Goal: Task Accomplishment & Management: Complete application form

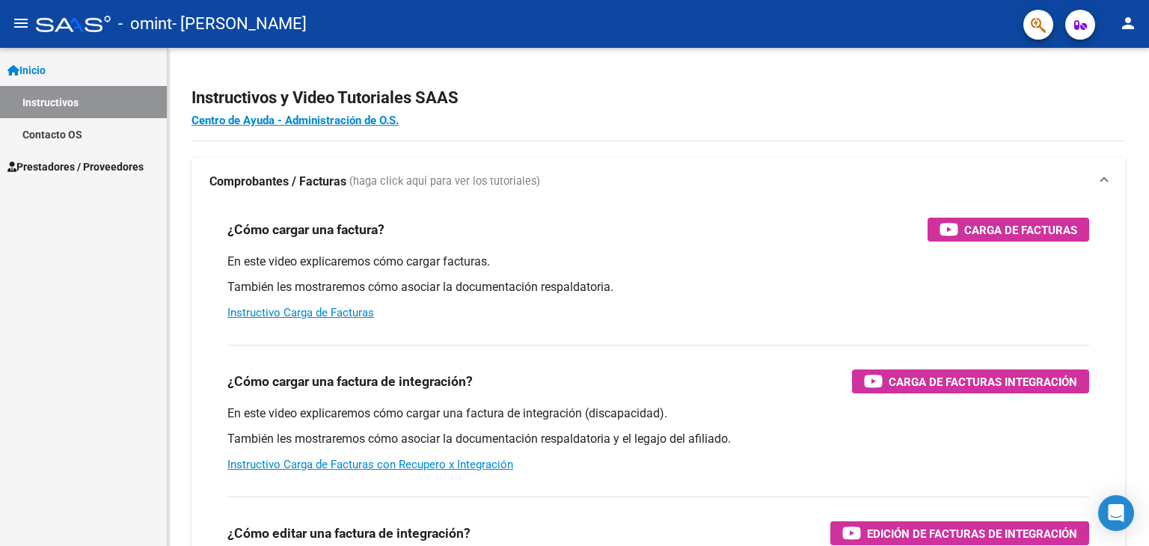
click at [73, 168] on span "Prestadores / Proveedores" at bounding box center [75, 167] width 136 height 16
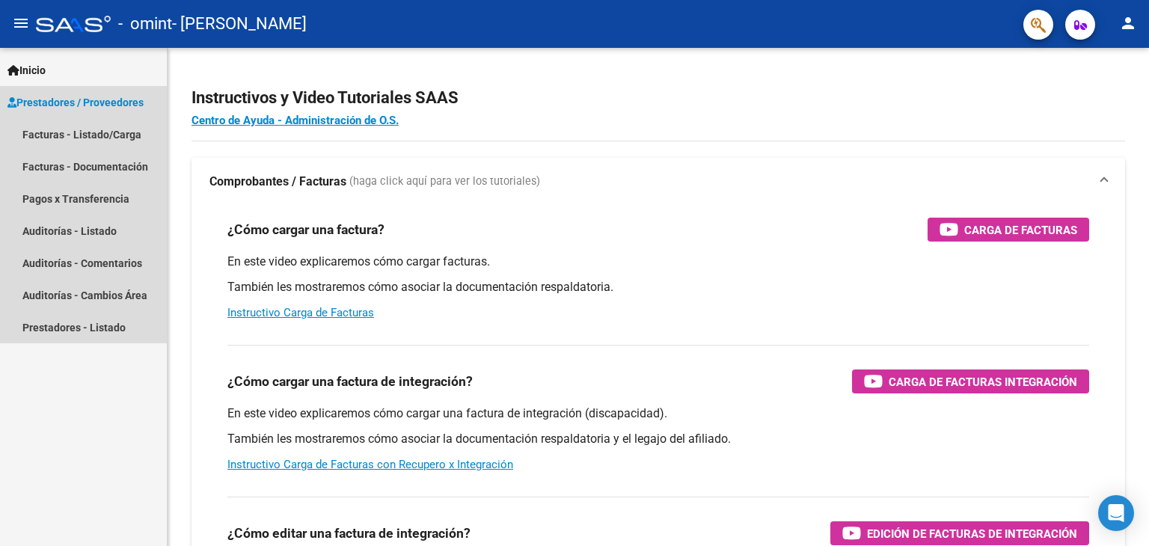
click at [119, 101] on span "Prestadores / Proveedores" at bounding box center [75, 102] width 136 height 16
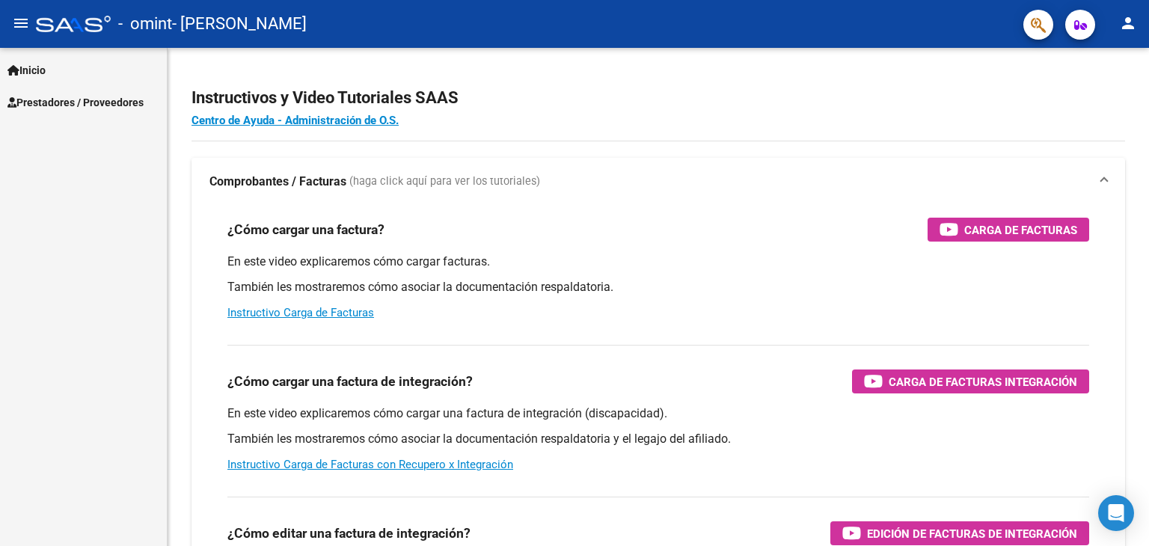
click at [106, 94] on span "Prestadores / Proveedores" at bounding box center [75, 102] width 136 height 16
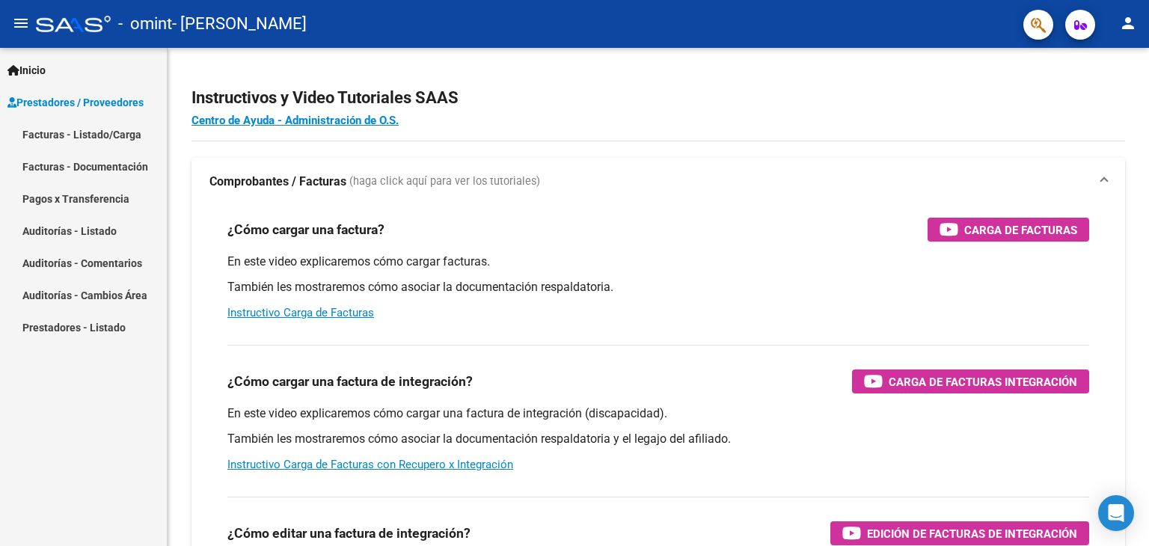
click at [99, 126] on link "Facturas - Listado/Carga" at bounding box center [83, 134] width 167 height 32
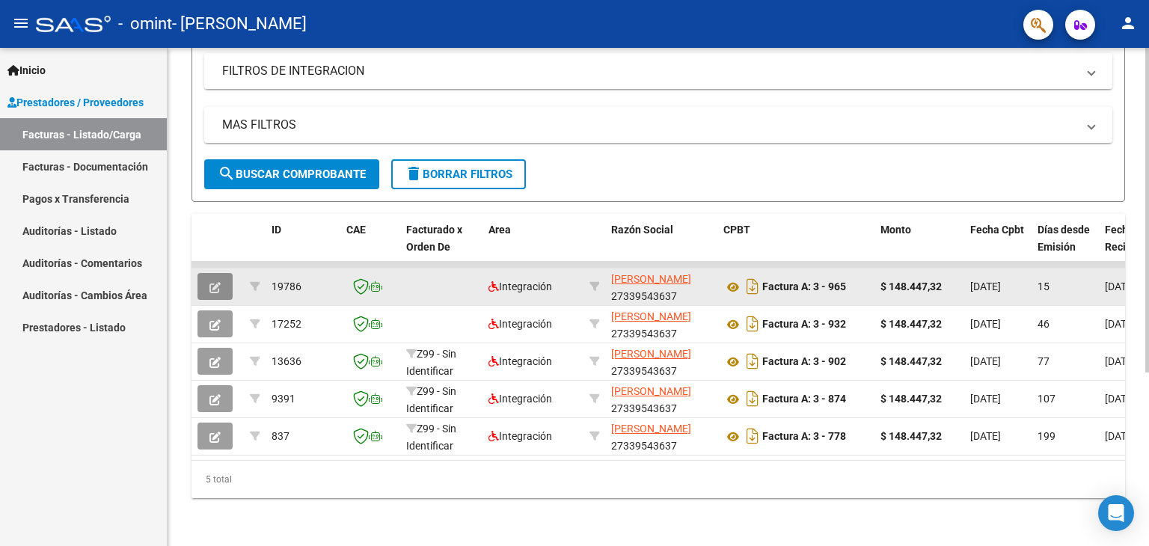
click at [222, 286] on button "button" at bounding box center [215, 286] width 35 height 27
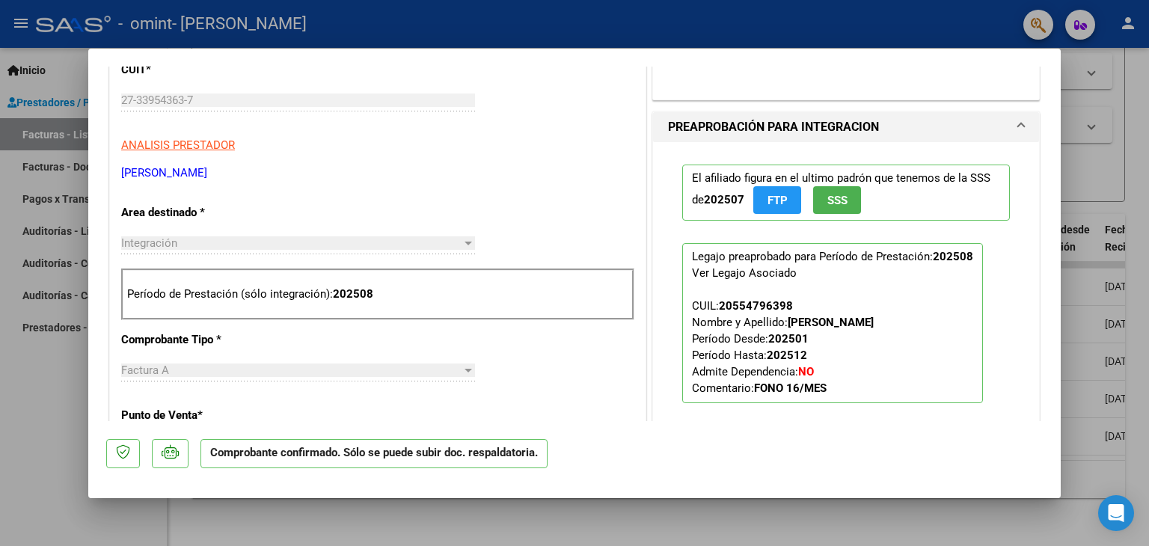
scroll to position [374, 0]
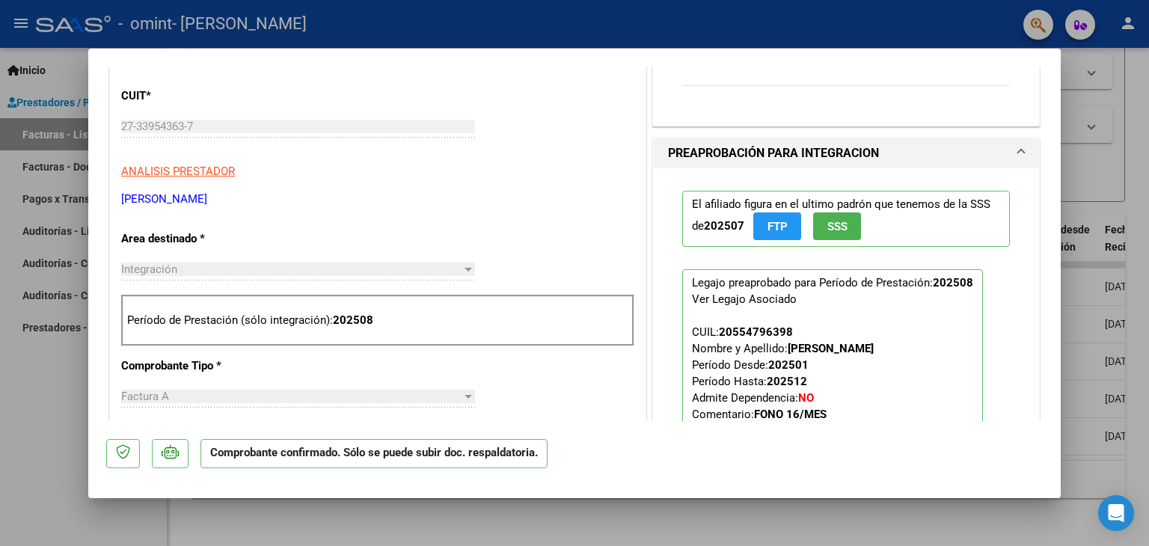
click at [1111, 141] on div at bounding box center [574, 273] width 1149 height 546
type input "$ 0,00"
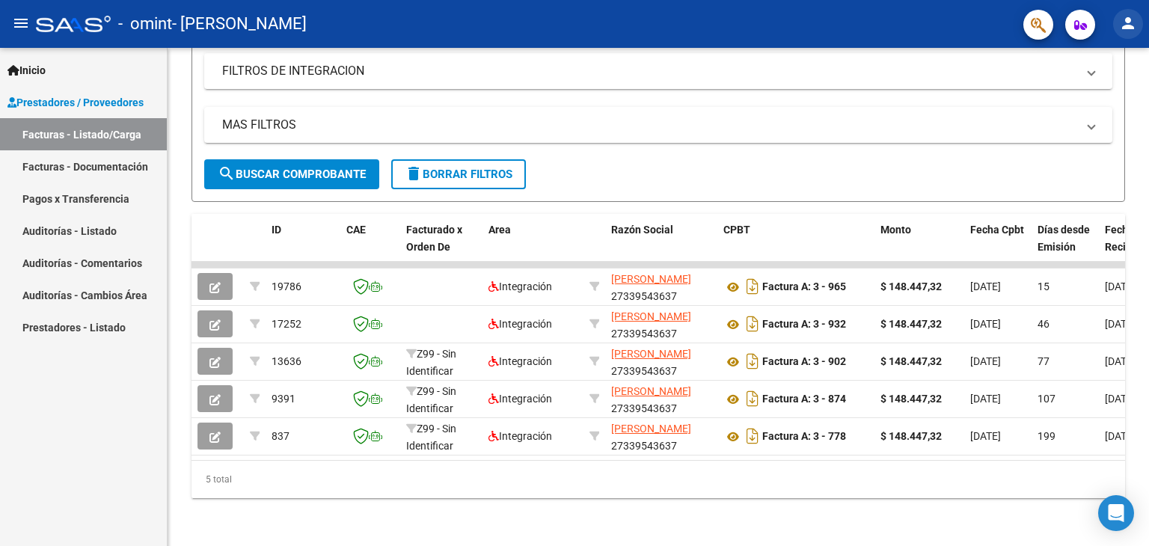
click at [1130, 23] on mat-icon "person" at bounding box center [1129, 23] width 18 height 18
click at [1084, 96] on button "exit_to_app Salir" at bounding box center [1097, 99] width 91 height 36
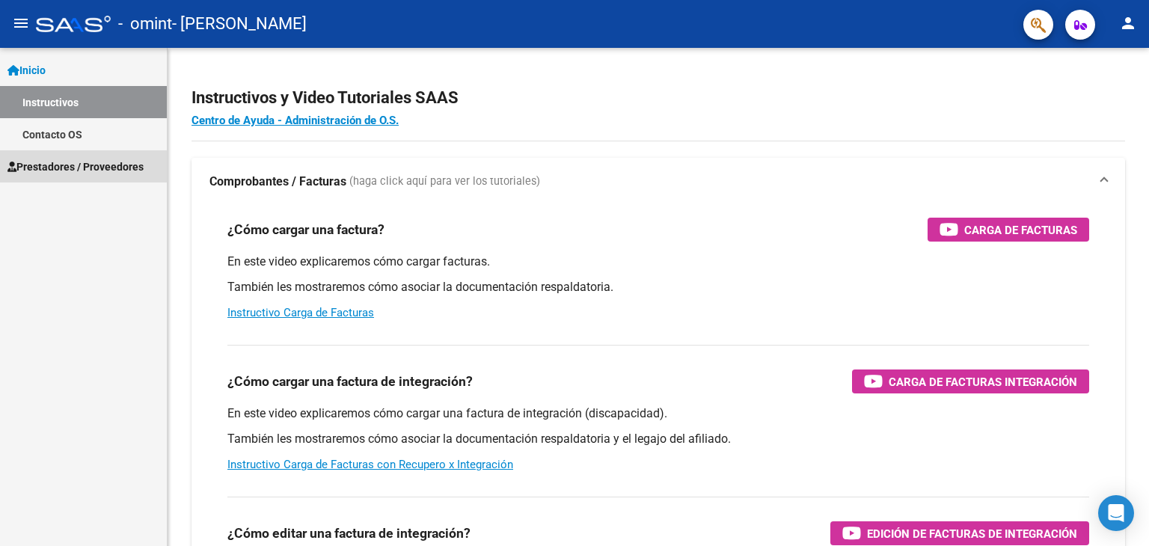
click at [85, 161] on span "Prestadores / Proveedores" at bounding box center [75, 167] width 136 height 16
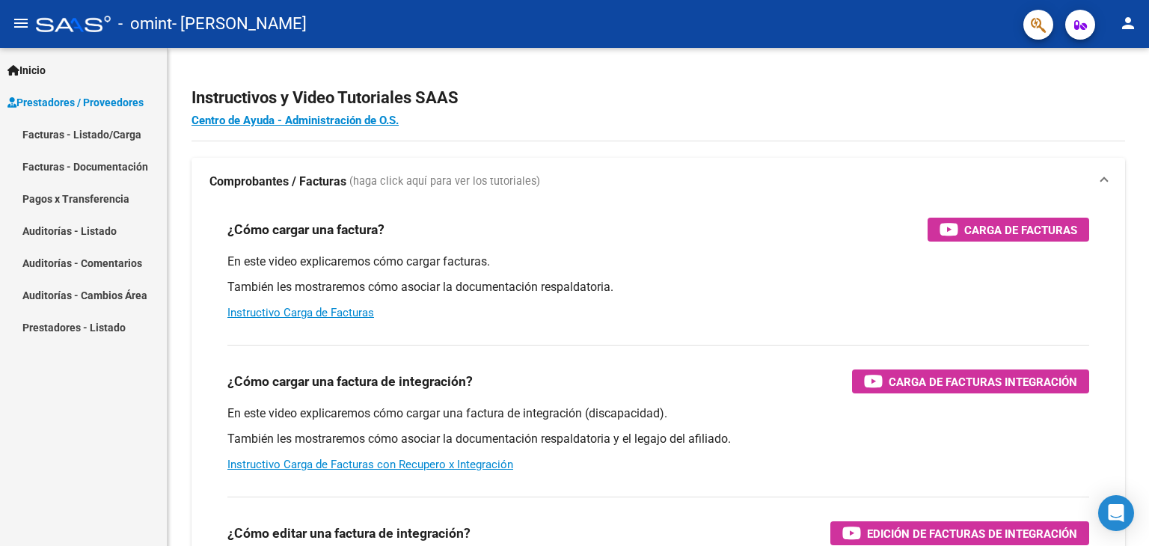
click at [119, 129] on link "Facturas - Listado/Carga" at bounding box center [83, 134] width 167 height 32
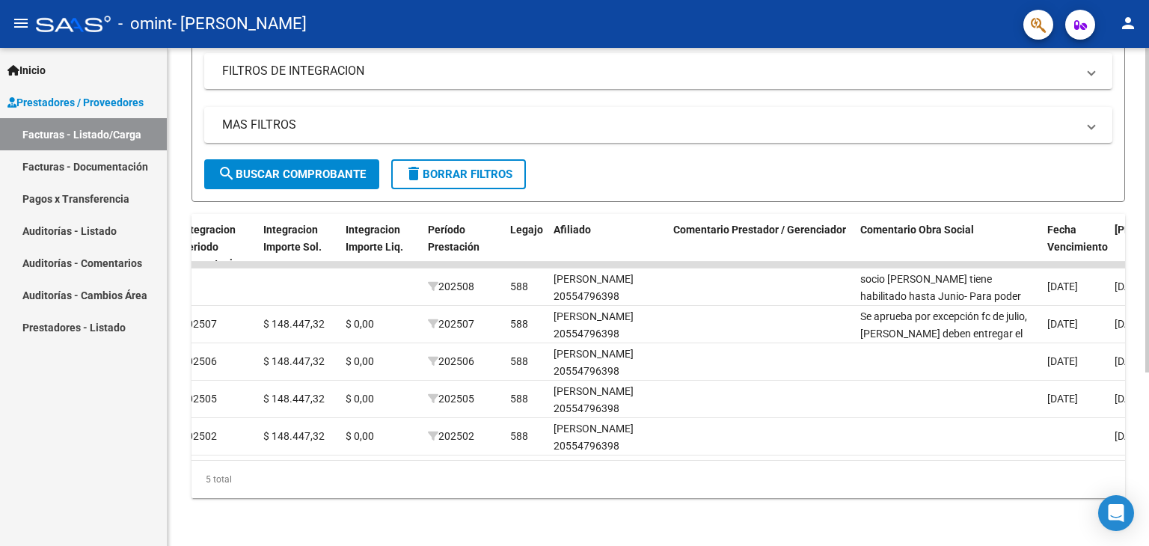
scroll to position [0, 1720]
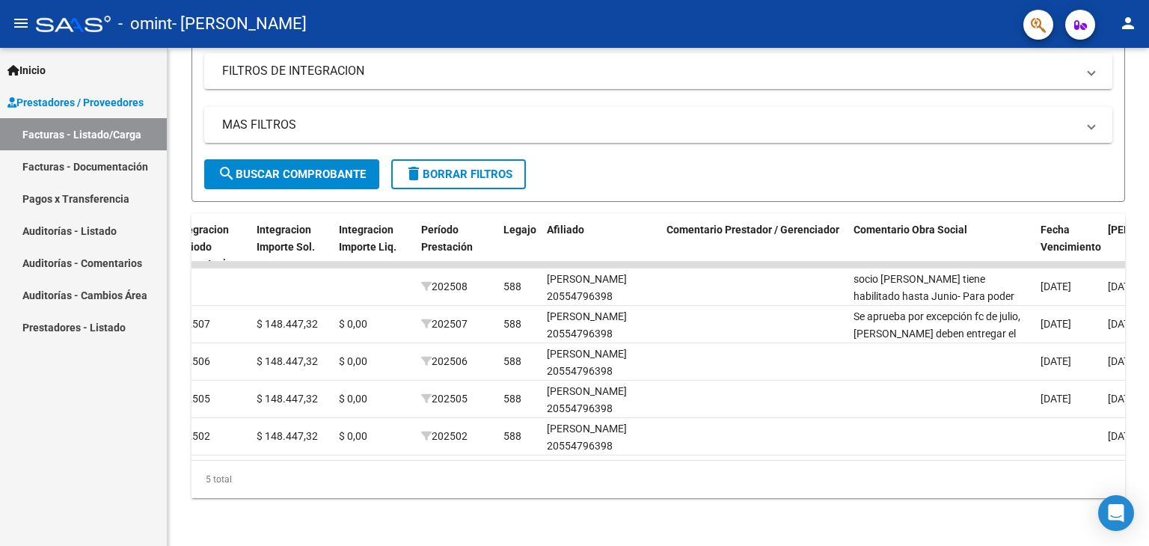
click at [1130, 31] on mat-icon "person" at bounding box center [1129, 23] width 18 height 18
click at [1099, 96] on button "exit_to_app Salir" at bounding box center [1097, 99] width 91 height 36
